Goal: Use online tool/utility: Utilize a website feature to perform a specific function

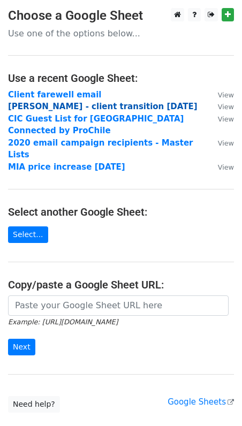
click at [93, 107] on strong "[PERSON_NAME] - client transition [DATE]" at bounding box center [103, 107] width 190 height 10
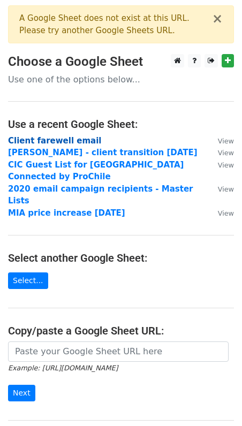
click at [62, 142] on strong "Client farewell email" at bounding box center [55, 141] width 94 height 10
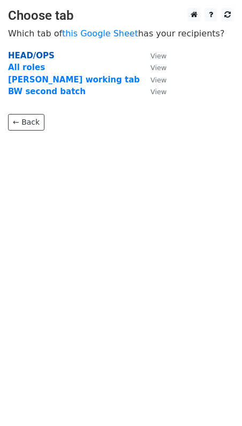
click at [28, 57] on strong "HEAD/OPS" at bounding box center [31, 56] width 47 height 10
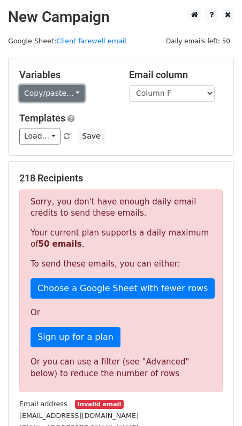
click at [65, 93] on link "Copy/paste..." at bounding box center [51, 93] width 65 height 17
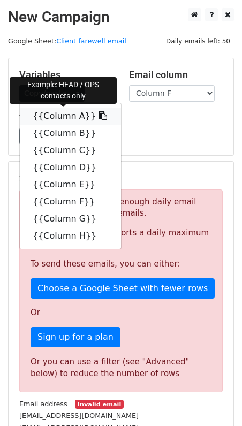
click at [61, 114] on link "{{Column A}}" at bounding box center [70, 116] width 101 height 17
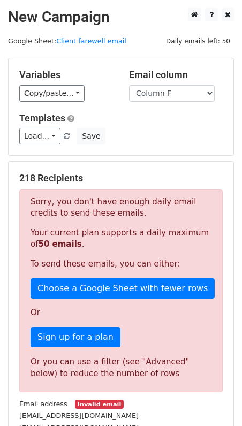
click at [55, 103] on div "Variables Copy/paste... {{Column A}} {{Column B}} {{Column C}} {{Column D}} {{C…" at bounding box center [121, 106] width 225 height 97
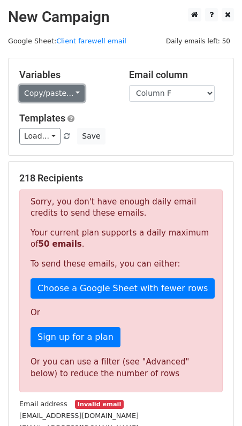
click at [54, 89] on link "Copy/paste..." at bounding box center [51, 93] width 65 height 17
